Goal: Navigation & Orientation: Find specific page/section

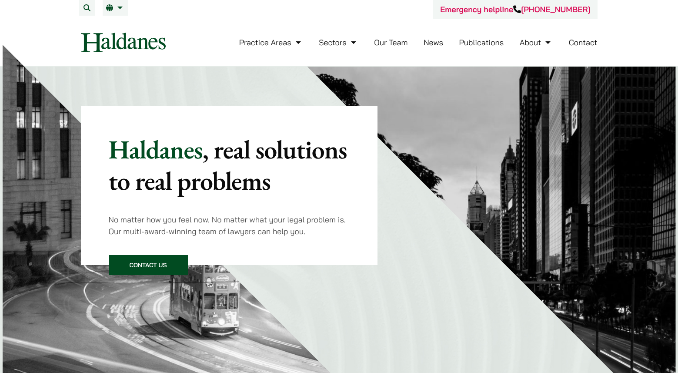
click at [406, 47] on link "Our Team" at bounding box center [391, 42] width 34 height 10
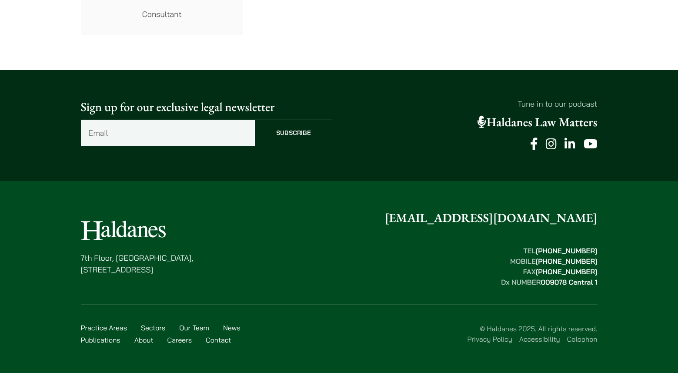
scroll to position [6123, 0]
drag, startPoint x: 28, startPoint y: 242, endPoint x: 338, endPoint y: 239, distance: 310.3
click at [101, 252] on p "[STREET_ADDRESS]" at bounding box center [137, 263] width 113 height 23
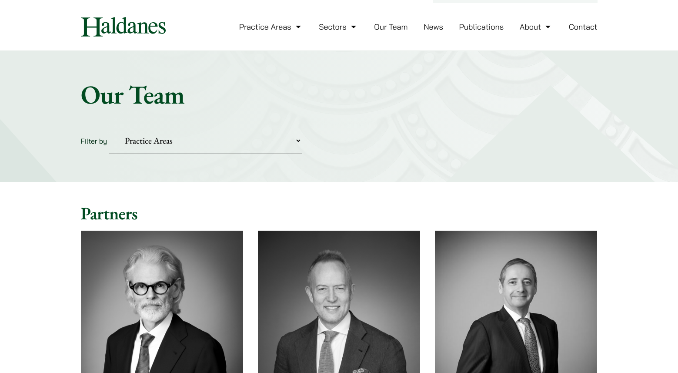
scroll to position [0, 0]
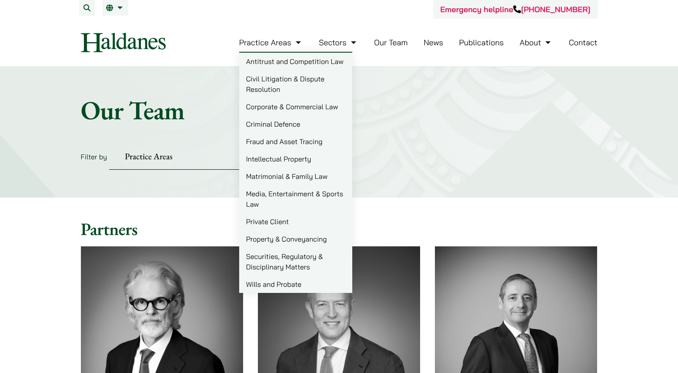
click at [259, 133] on link "Criminal Defence" at bounding box center [295, 123] width 113 height 17
